Goal: Navigation & Orientation: Find specific page/section

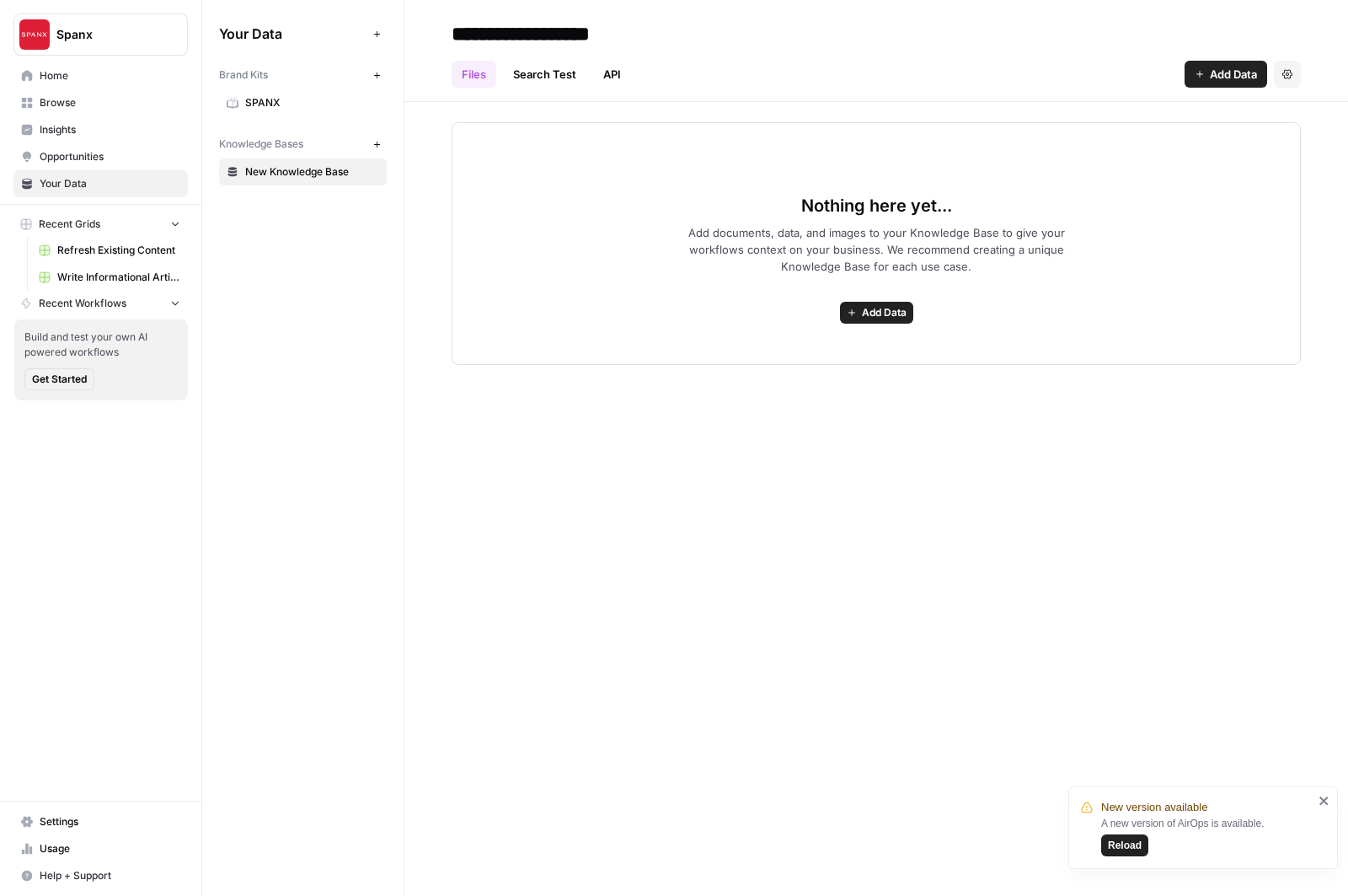
click at [83, 76] on span "Home" at bounding box center [110, 76] width 141 height 16
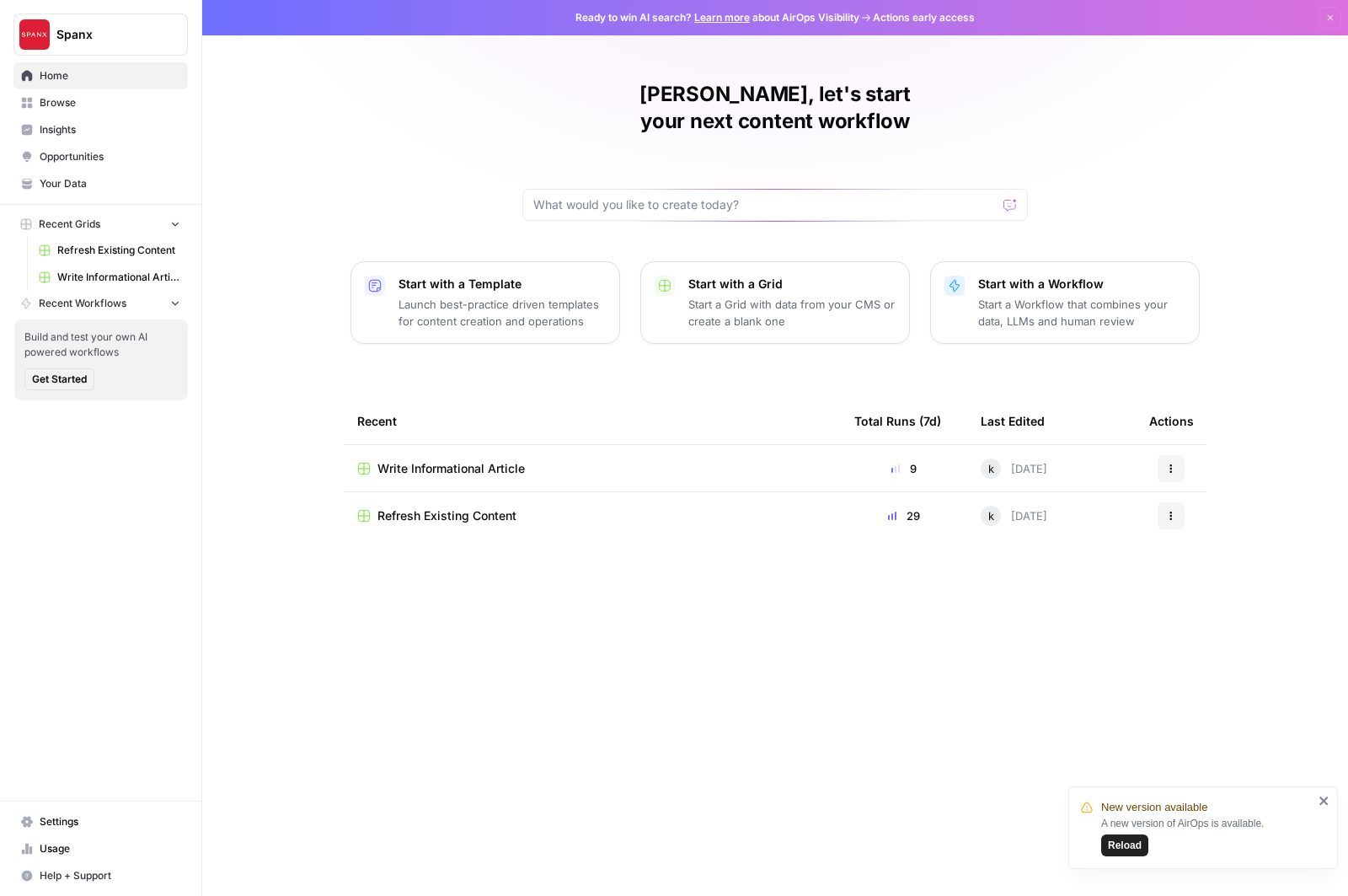
click at [91, 179] on span "Your Data" at bounding box center [110, 184] width 141 height 16
